Goal: Task Accomplishment & Management: Manage account settings

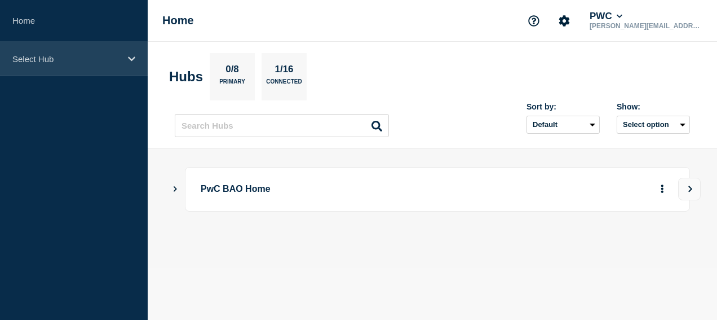
click at [56, 57] on p "Select Hub" at bounding box center [66, 59] width 108 height 10
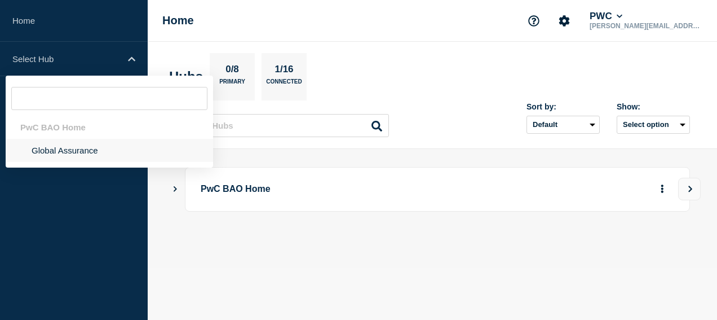
click at [80, 147] on li "Global Assurance" at bounding box center [109, 150] width 207 height 23
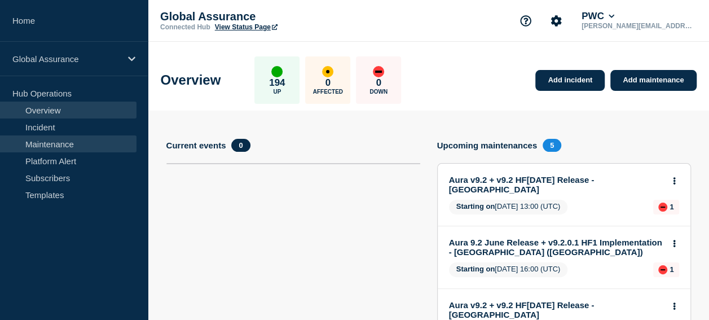
click at [68, 143] on link "Maintenance" at bounding box center [68, 143] width 136 height 17
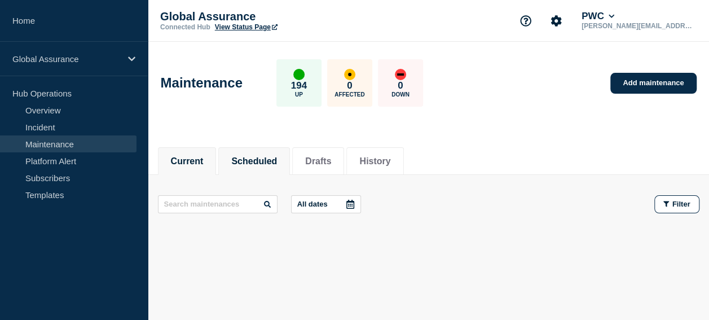
click at [250, 160] on button "Scheduled" at bounding box center [254, 161] width 46 height 10
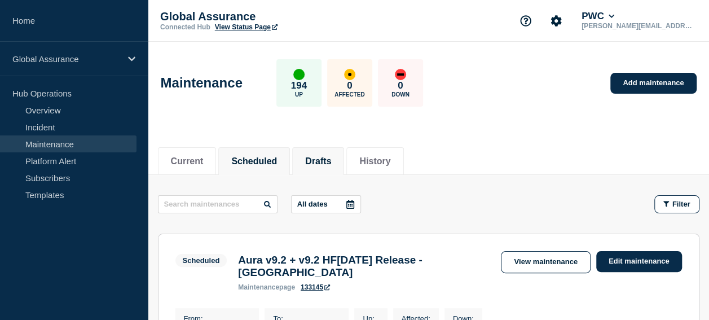
click at [331, 157] on button "Drafts" at bounding box center [318, 161] width 26 height 10
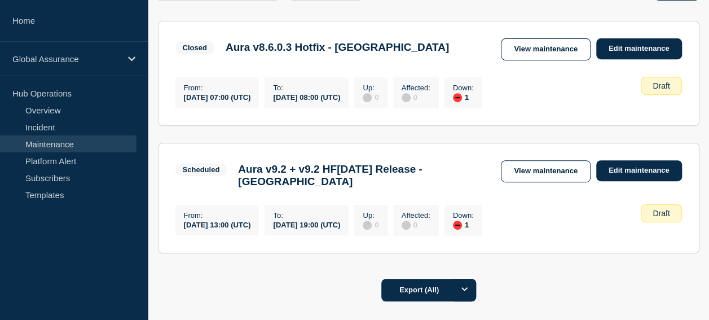
scroll to position [226, 0]
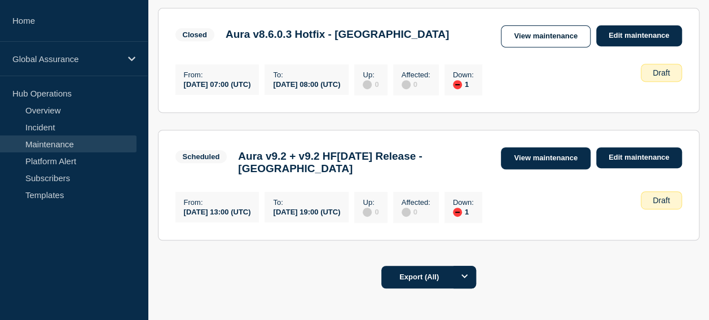
click at [553, 156] on link "View maintenance" at bounding box center [545, 158] width 89 height 22
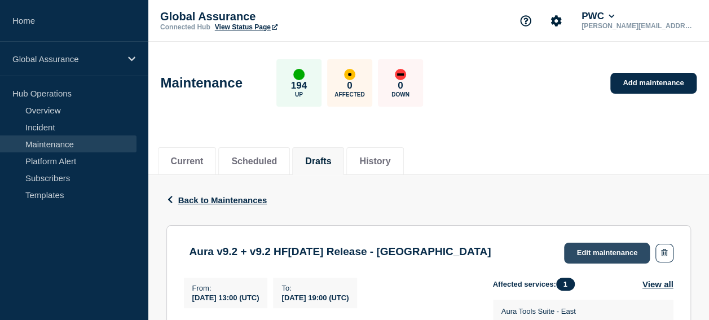
click at [581, 248] on link "Edit maintenance" at bounding box center [607, 252] width 86 height 21
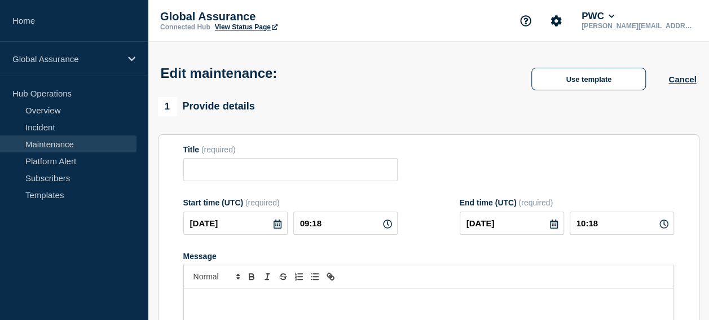
type input "Aura v9.2 + v9.2 HF1June 2025 Release - Pakistan"
type input "2025-08-26"
type input "13:00"
type input "2025-08-26"
type input "19:00"
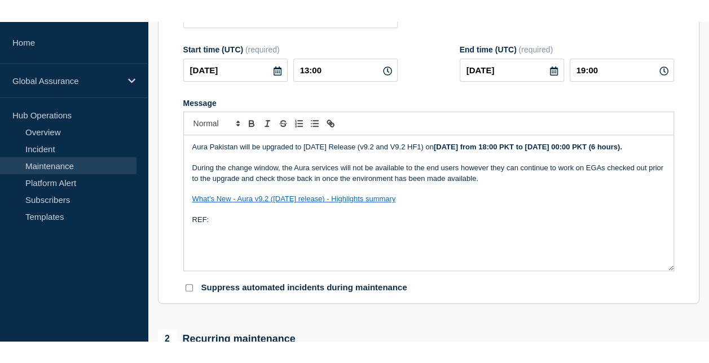
scroll to position [226, 0]
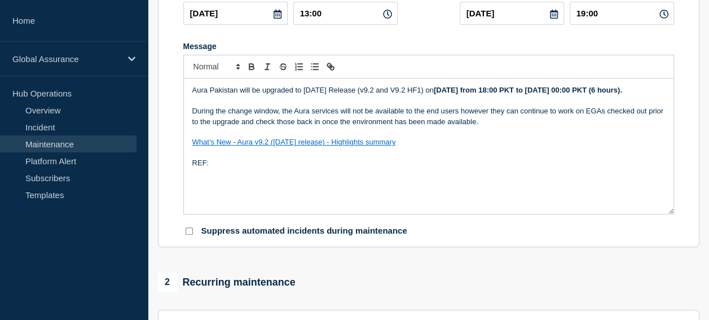
click at [221, 168] on p "REF:" at bounding box center [428, 163] width 472 height 10
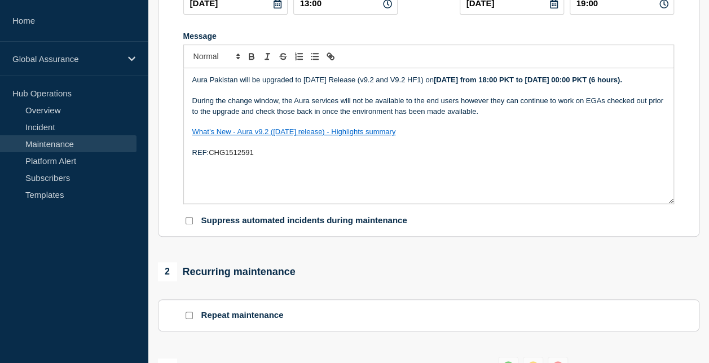
scroll to position [134, 0]
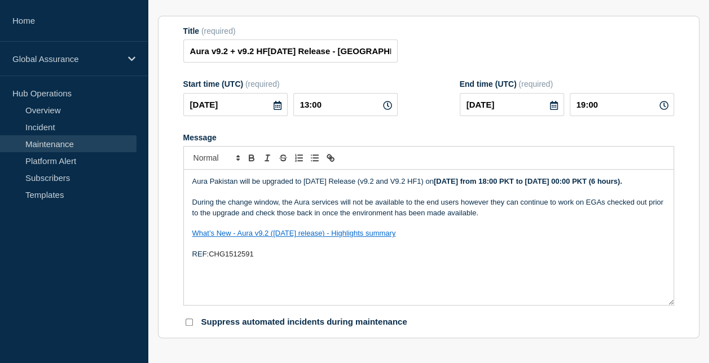
click at [482, 249] on p "Message" at bounding box center [428, 244] width 472 height 10
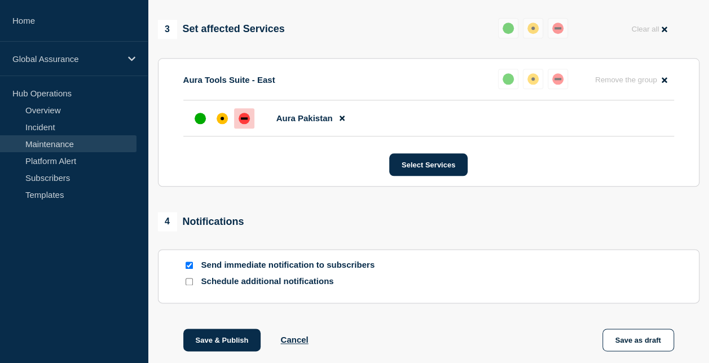
scroll to position [585, 0]
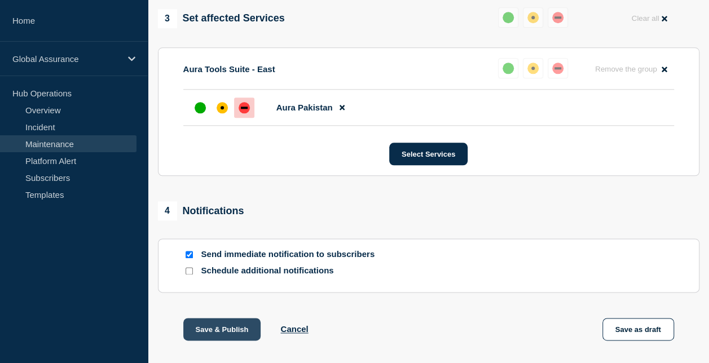
click at [228, 319] on button "Save & Publish" at bounding box center [222, 329] width 78 height 23
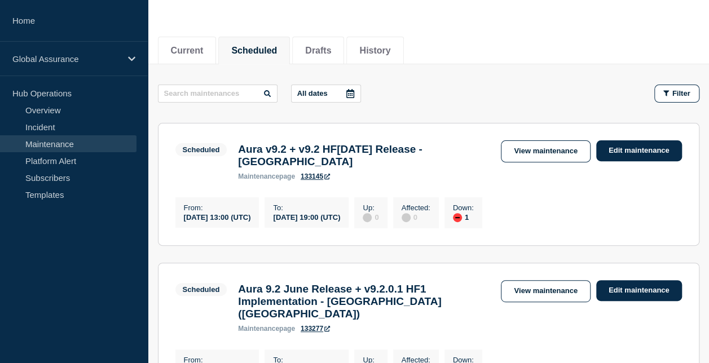
scroll to position [113, 0]
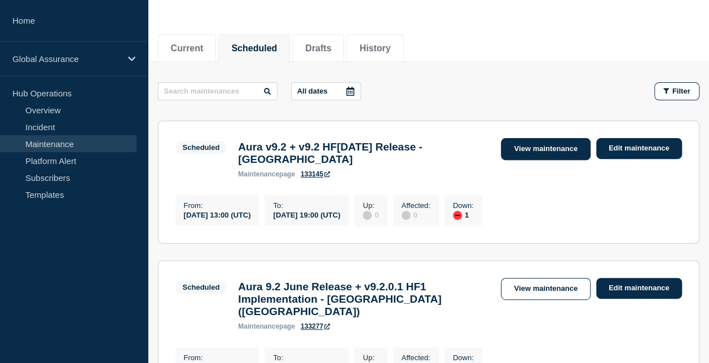
click at [538, 152] on link "View maintenance" at bounding box center [545, 149] width 89 height 22
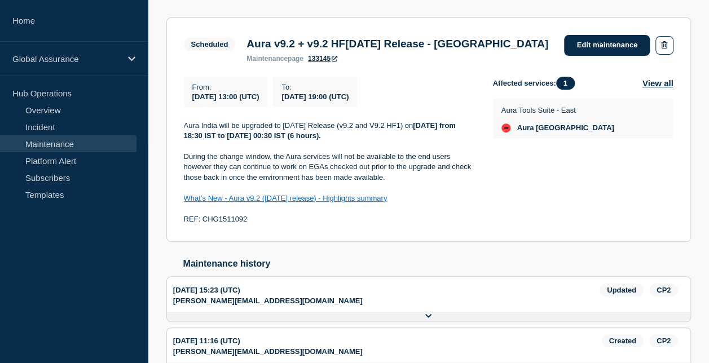
scroll to position [226, 0]
